Goal: Task Accomplishment & Management: Manage account settings

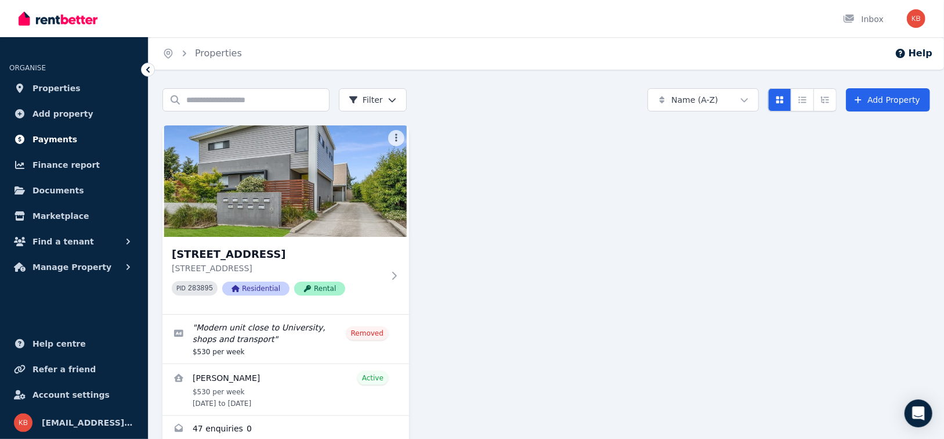
click at [71, 141] on link "Payments" at bounding box center [73, 139] width 129 height 23
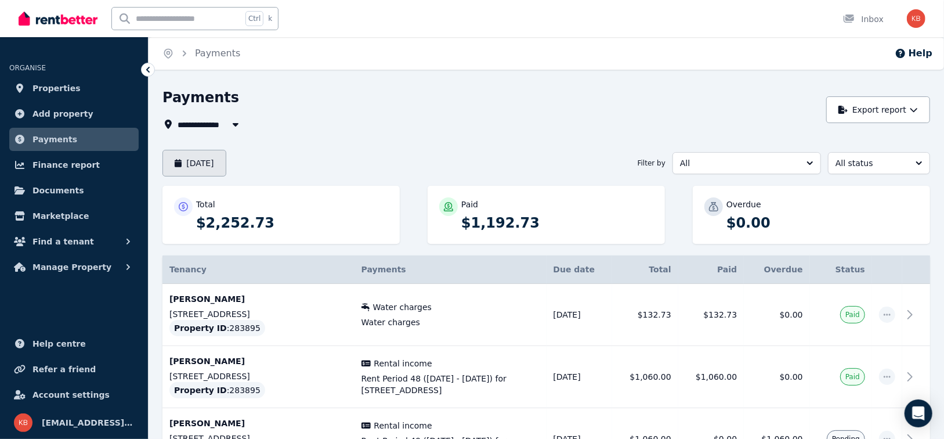
click at [214, 168] on button "[DATE]" at bounding box center [194, 163] width 64 height 27
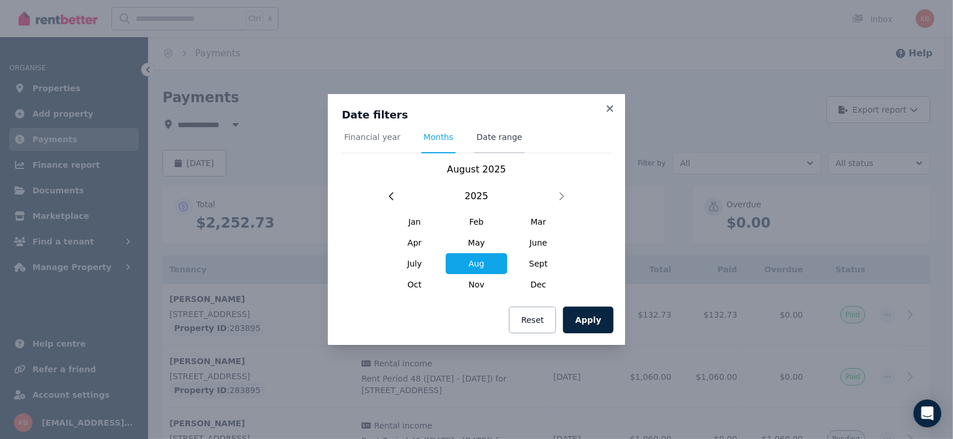
click at [484, 139] on span "Date range" at bounding box center [499, 137] width 46 height 12
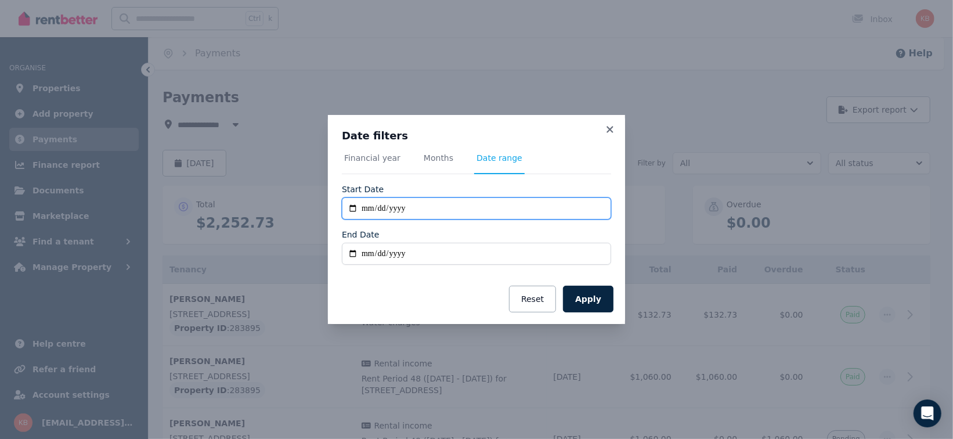
click at [354, 207] on input "**********" at bounding box center [476, 208] width 269 height 22
type input "**********"
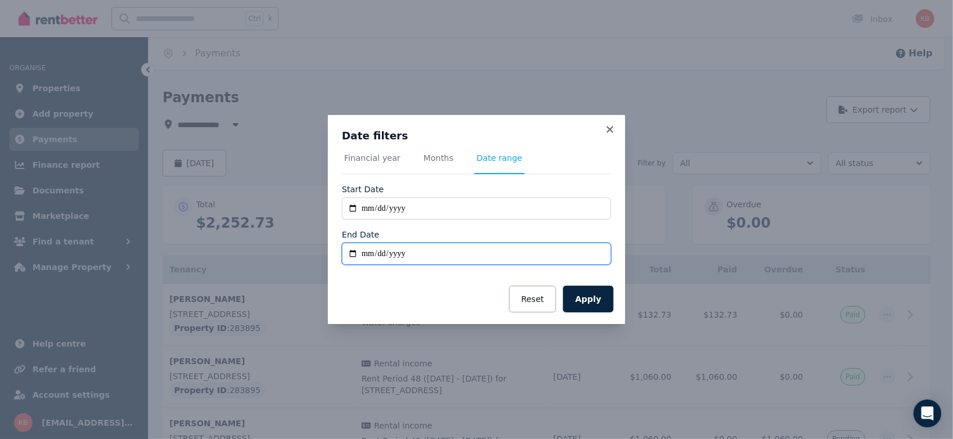
click at [403, 255] on input "End Date" at bounding box center [476, 254] width 269 height 22
click at [382, 255] on input "End Date" at bounding box center [476, 254] width 269 height 22
click at [352, 253] on input "End Date" at bounding box center [476, 254] width 269 height 22
type input "**********"
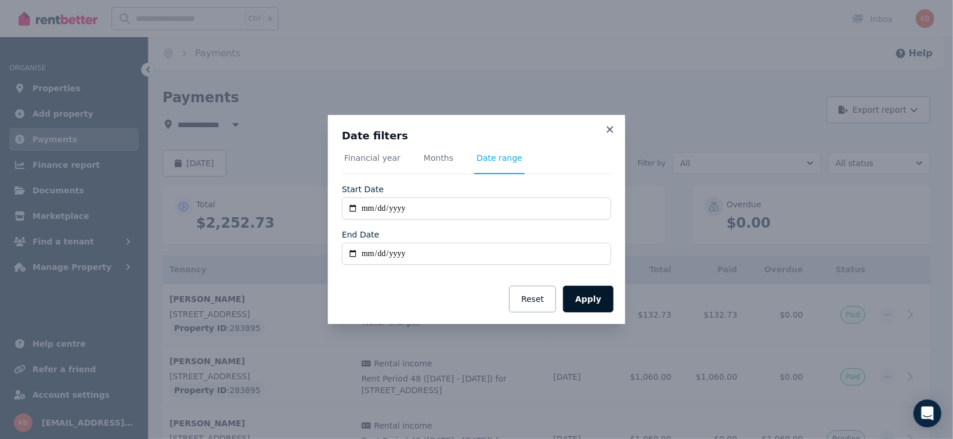
click at [587, 303] on button "Apply" at bounding box center [588, 298] width 50 height 27
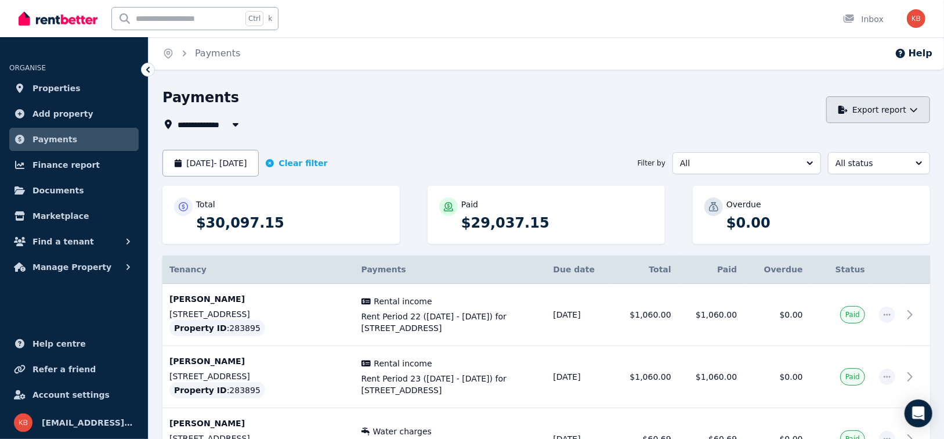
click at [861, 106] on button "Export report" at bounding box center [878, 109] width 104 height 27
click at [836, 138] on p "PDF" at bounding box center [837, 141] width 25 height 12
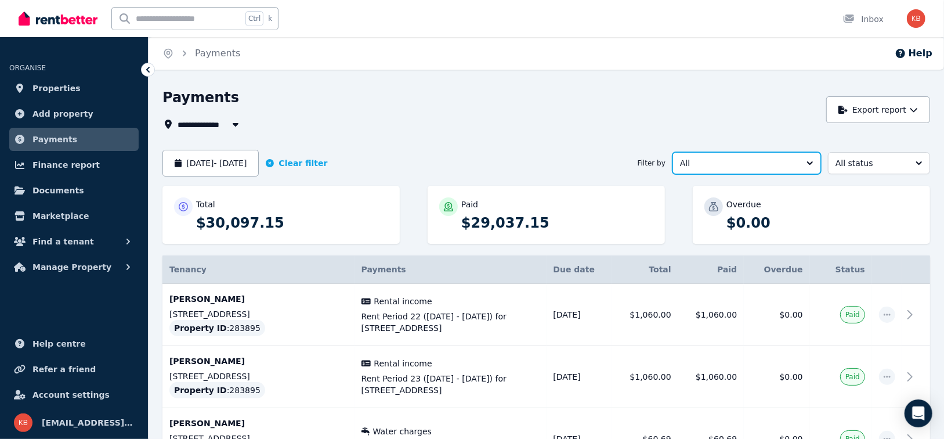
click at [807, 162] on button "All" at bounding box center [747, 163] width 149 height 22
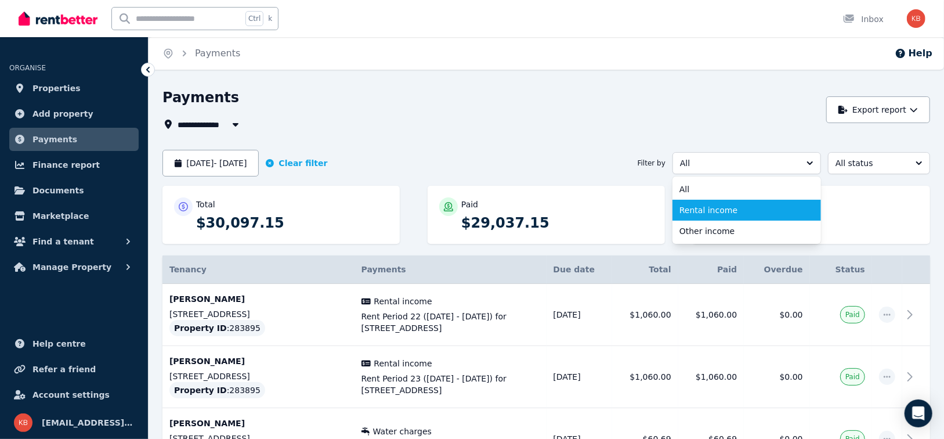
click at [720, 208] on span "Rental income" at bounding box center [740, 210] width 121 height 12
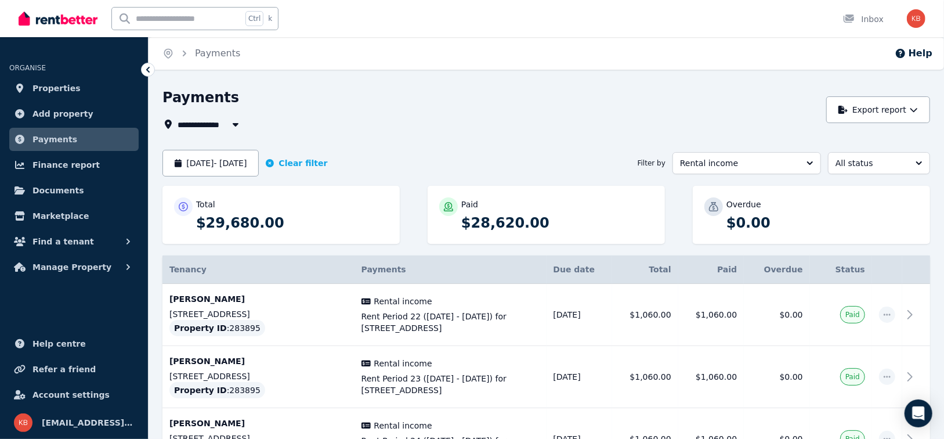
click at [235, 122] on icon "button" at bounding box center [236, 124] width 12 height 9
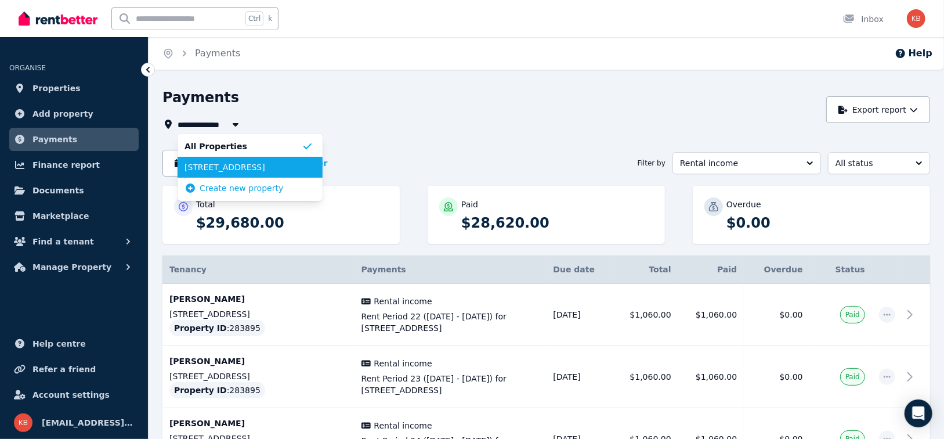
click at [224, 167] on ul "All Properties [STREET_ADDRESS] Create new property" at bounding box center [250, 166] width 145 height 67
click at [224, 168] on span "[STREET_ADDRESS]" at bounding box center [243, 167] width 117 height 12
type input "**********"
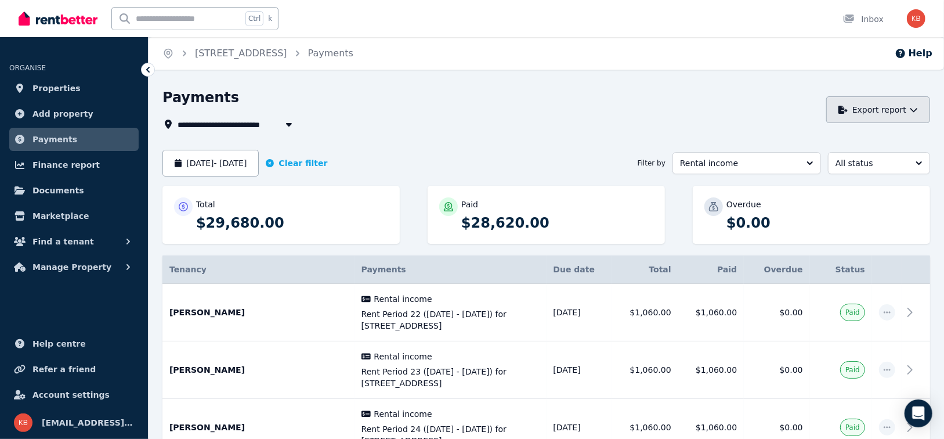
click at [870, 110] on button "Export report" at bounding box center [878, 109] width 104 height 27
click at [833, 142] on p "PDF" at bounding box center [837, 141] width 25 height 12
click at [313, 161] on button "Clear filter" at bounding box center [297, 163] width 62 height 12
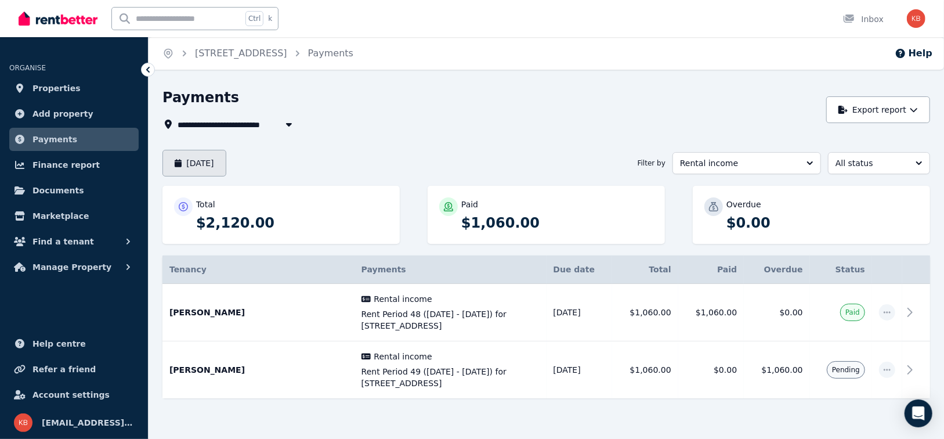
click at [226, 164] on button "[DATE]" at bounding box center [194, 163] width 64 height 27
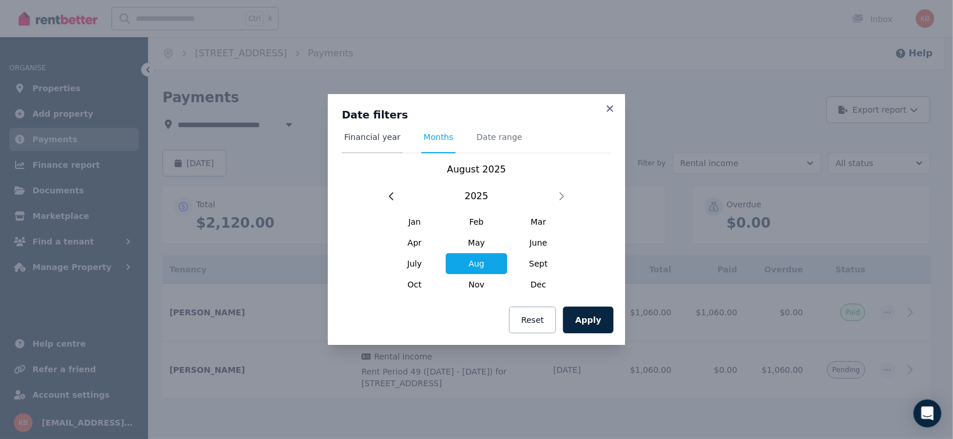
click at [364, 140] on span "Financial year" at bounding box center [372, 137] width 56 height 12
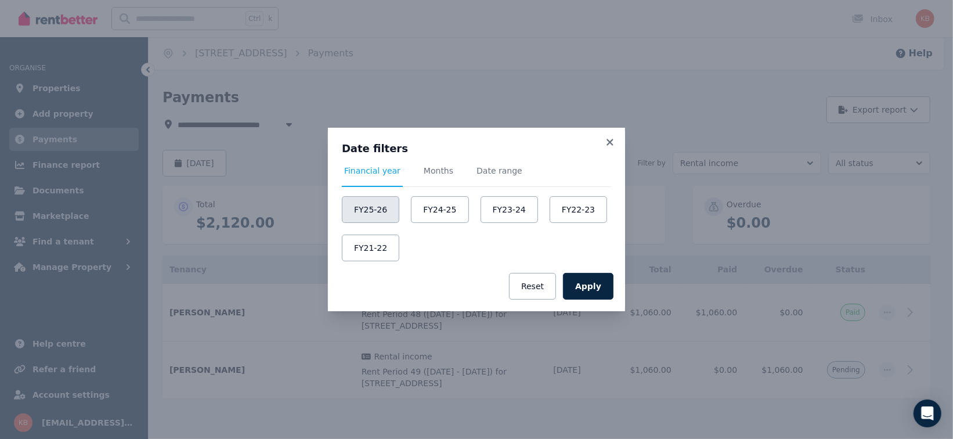
click at [375, 207] on button "FY25-26" at bounding box center [370, 209] width 57 height 27
click at [443, 205] on button "FY24-25" at bounding box center [442, 209] width 57 height 27
click at [613, 142] on icon at bounding box center [610, 142] width 12 height 10
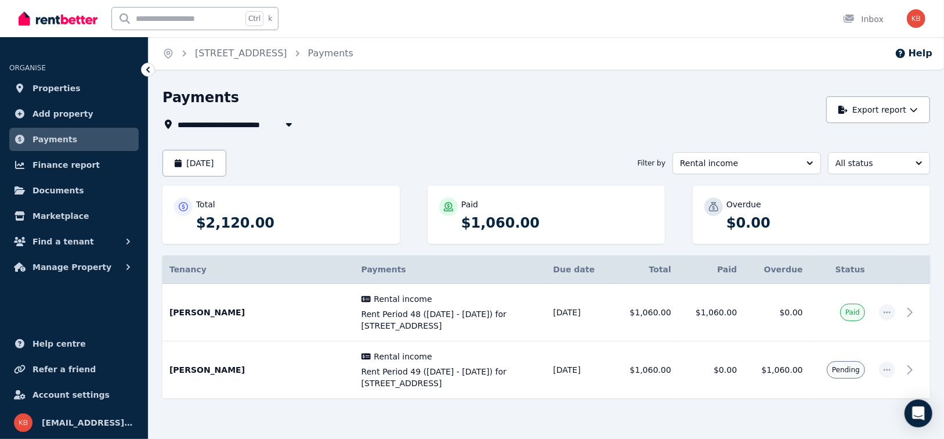
scroll to position [21, 0]
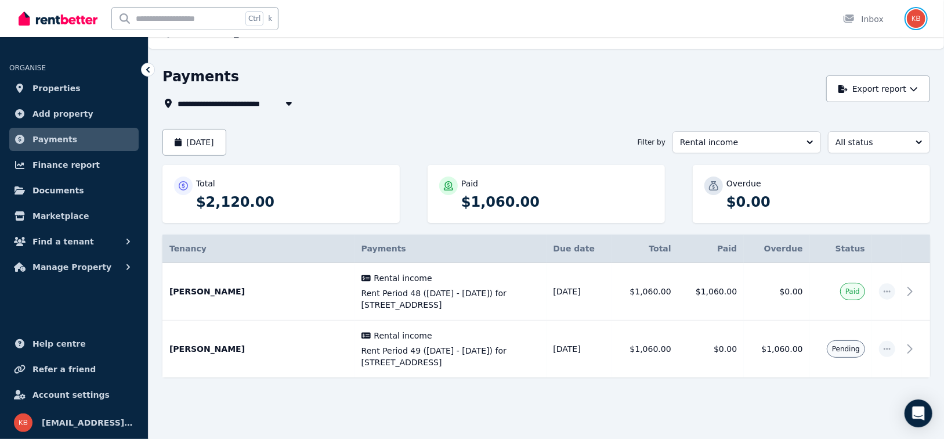
click at [909, 19] on img "button" at bounding box center [916, 18] width 19 height 19
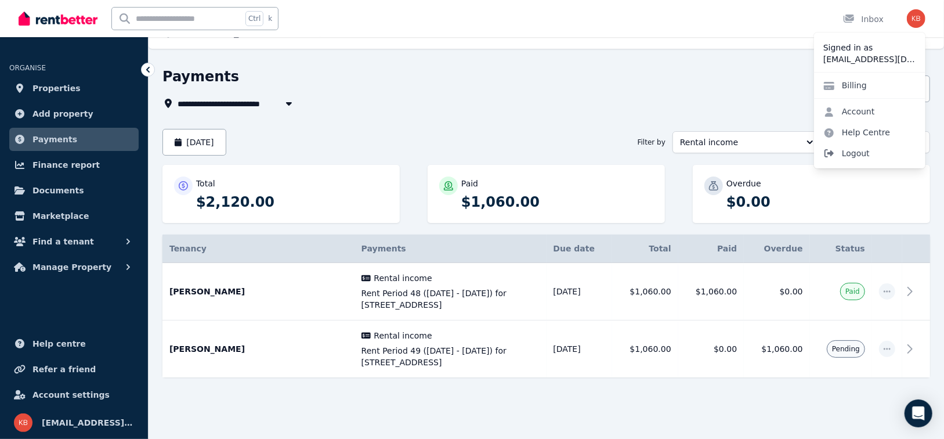
click at [863, 151] on span "Logout" at bounding box center [869, 153] width 111 height 21
